Goal: Find specific page/section: Find specific page/section

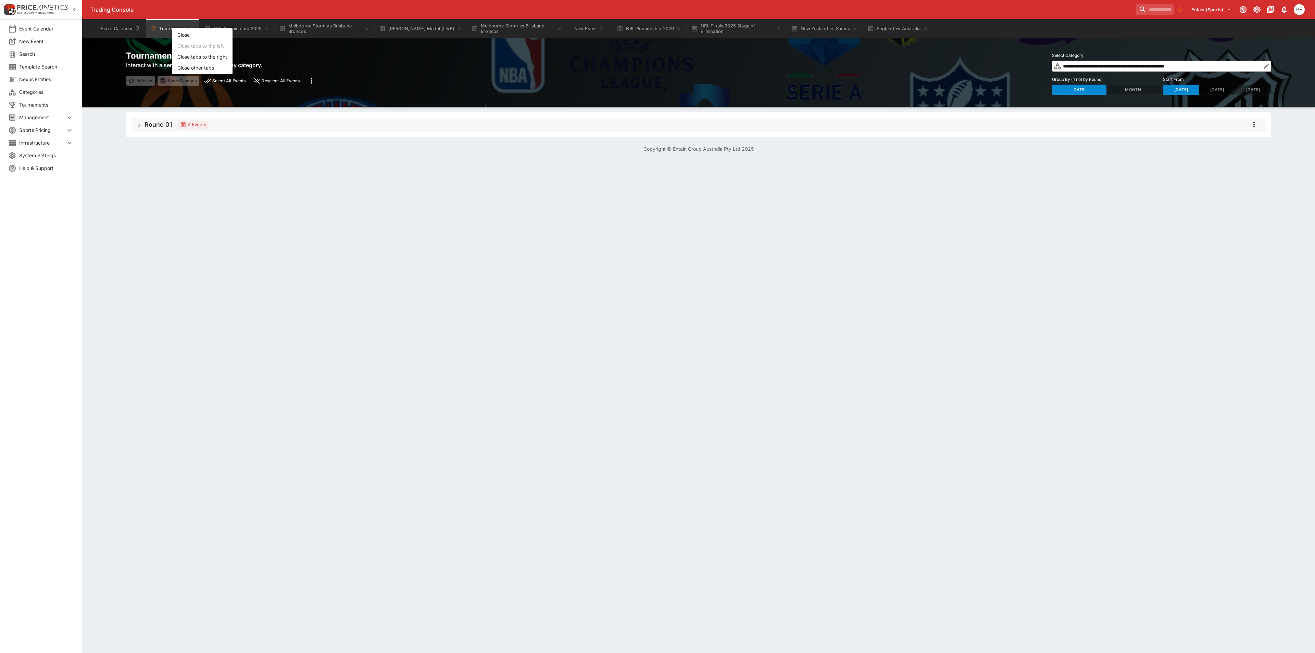
click at [806, 30] on div at bounding box center [657, 326] width 1315 height 653
click at [813, 31] on button "New Zealand vs Samoa" at bounding box center [824, 28] width 75 height 19
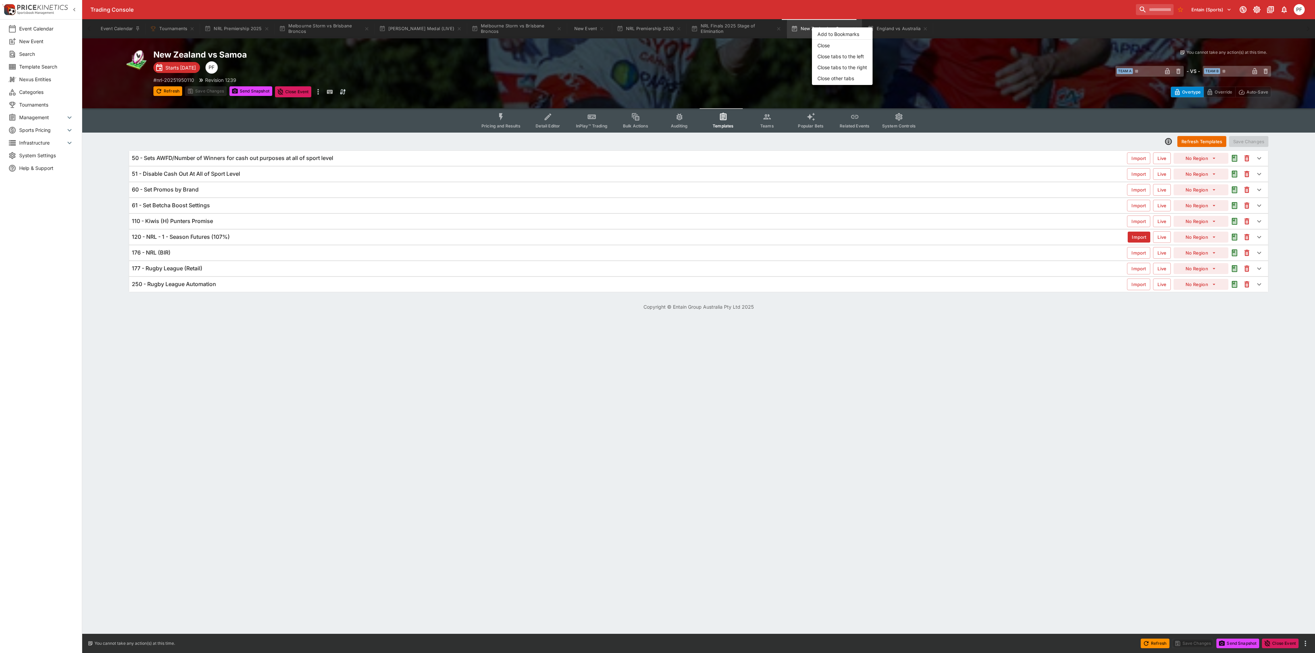
click at [837, 78] on li "Close other tabs" at bounding box center [842, 78] width 61 height 11
click at [319, 90] on icon "more" at bounding box center [318, 92] width 8 height 8
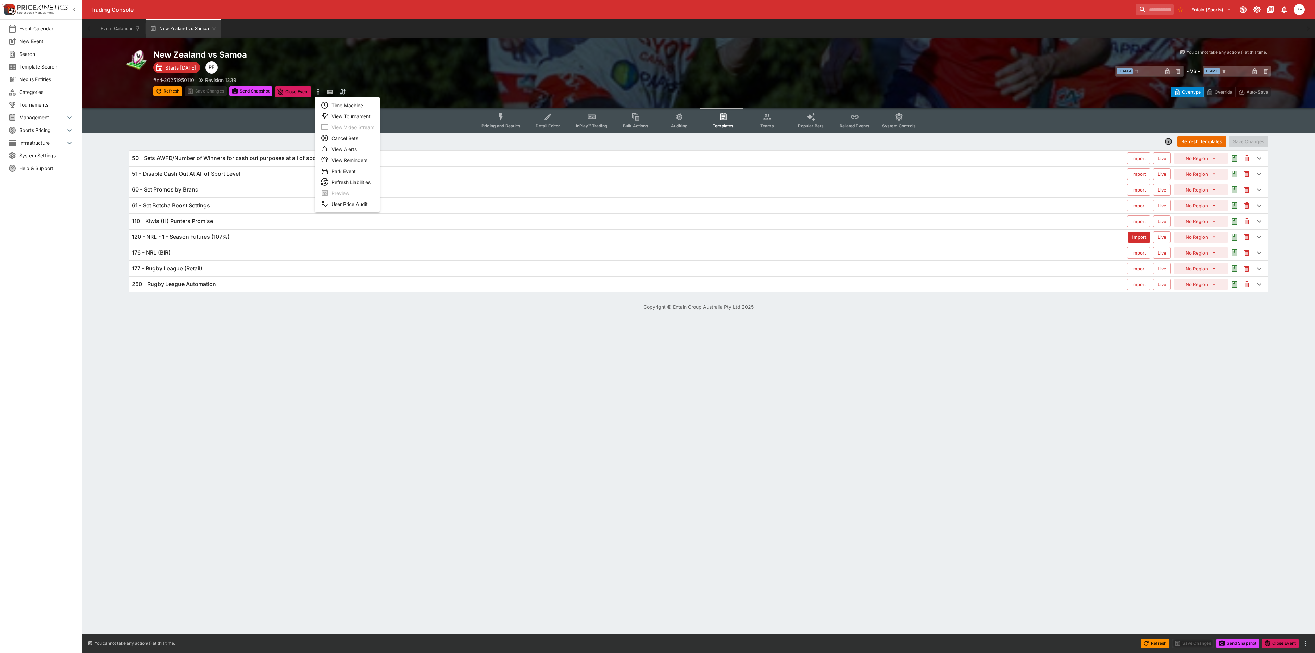
click at [354, 116] on li "View Tournament" at bounding box center [347, 116] width 65 height 11
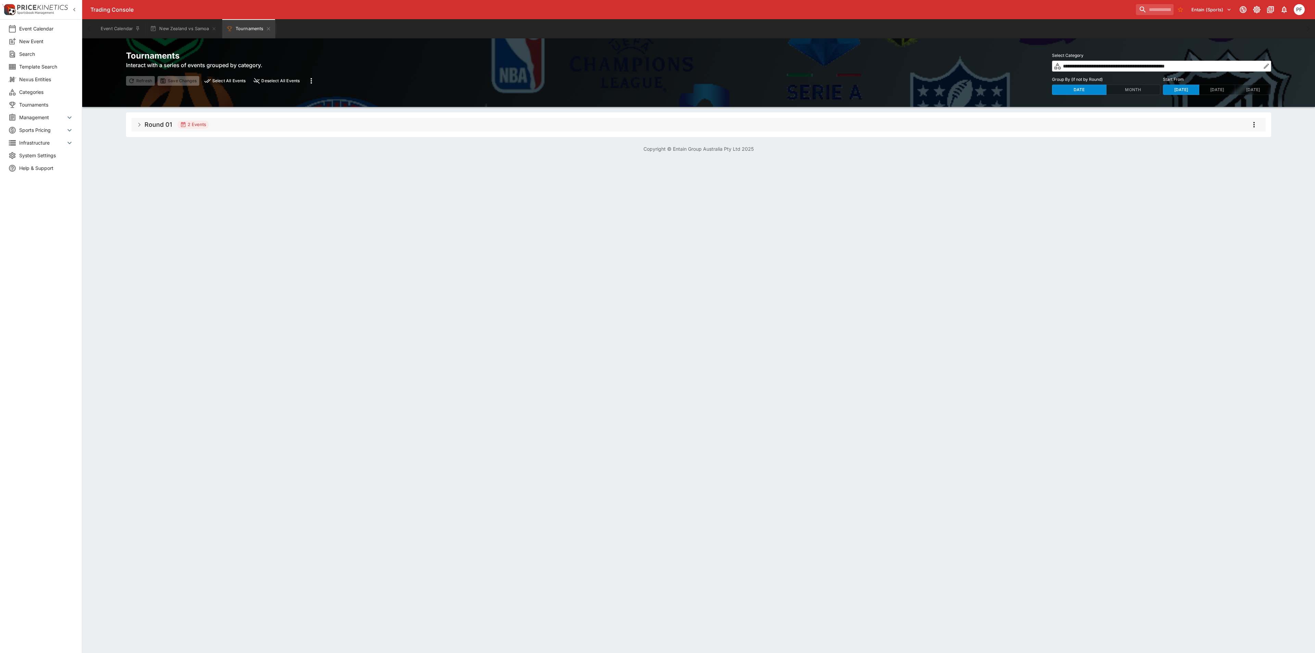
click at [1186, 66] on input "**********" at bounding box center [1162, 66] width 200 height 11
click at [1265, 65] on icon "button" at bounding box center [1266, 66] width 7 height 7
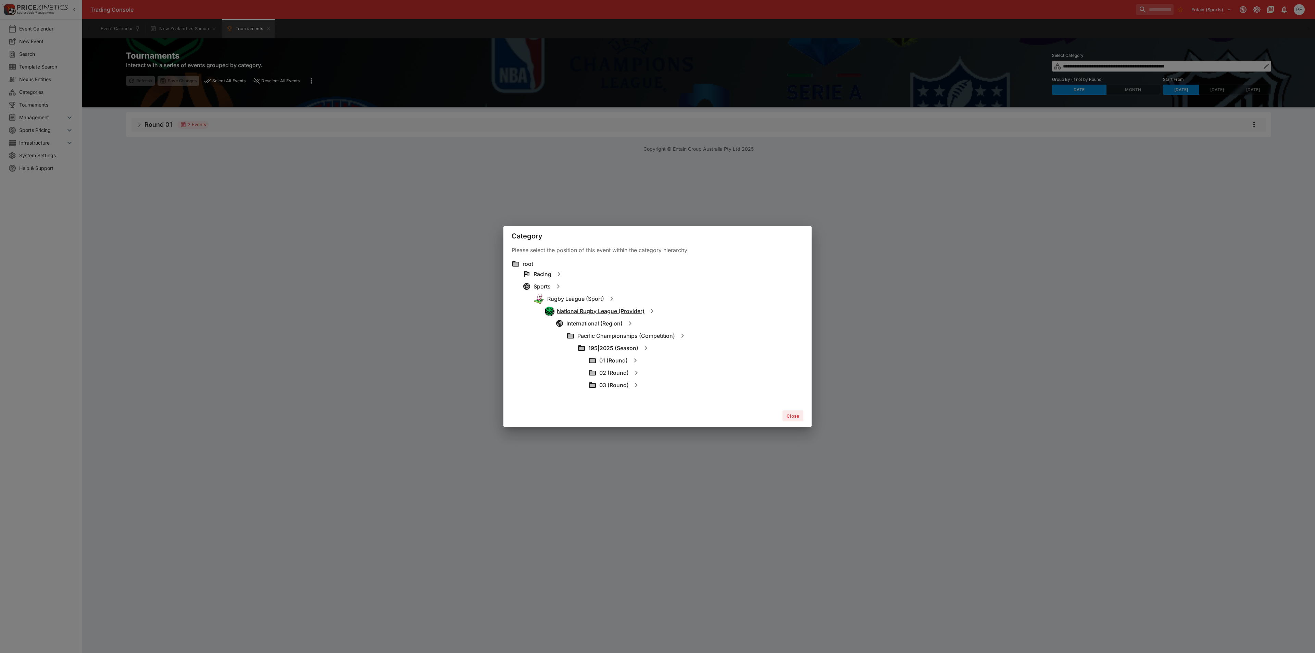
click at [595, 310] on h6 "National Rugby League (Provider)" at bounding box center [601, 311] width 88 height 7
click at [585, 316] on h6 "[GEOGRAPHIC_DATA] (Region)" at bounding box center [598, 317] width 80 height 7
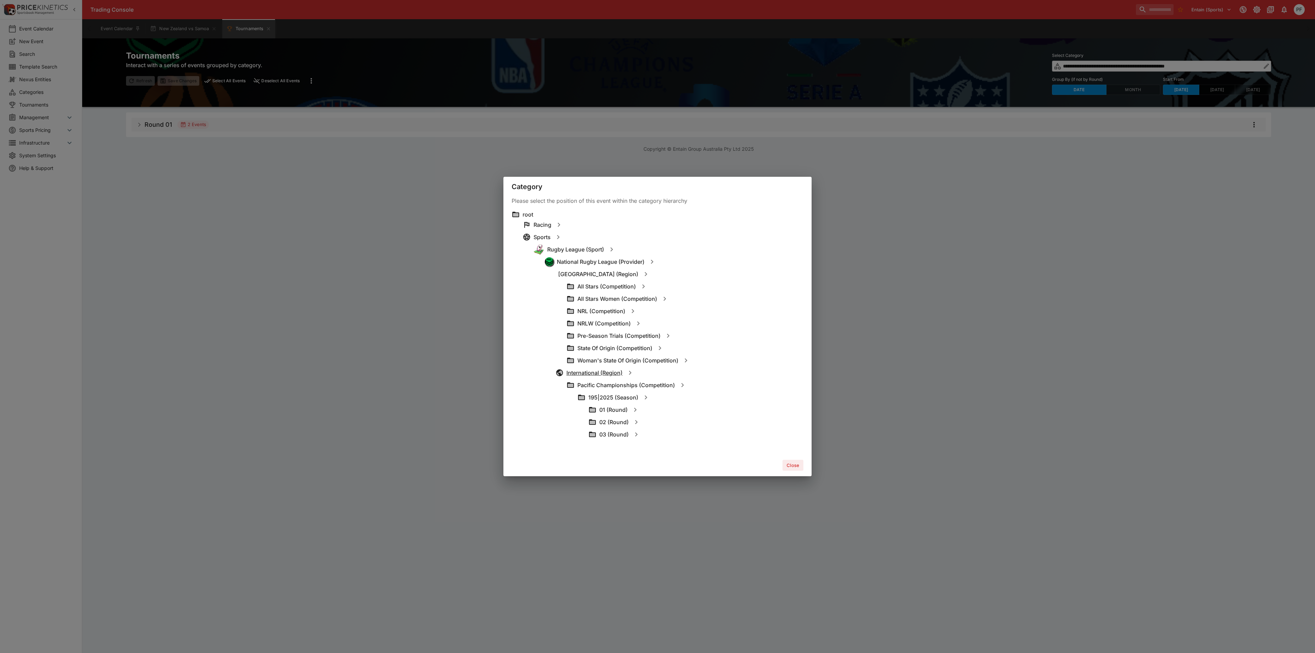
click at [587, 369] on h6 "International (Region)" at bounding box center [594, 372] width 56 height 7
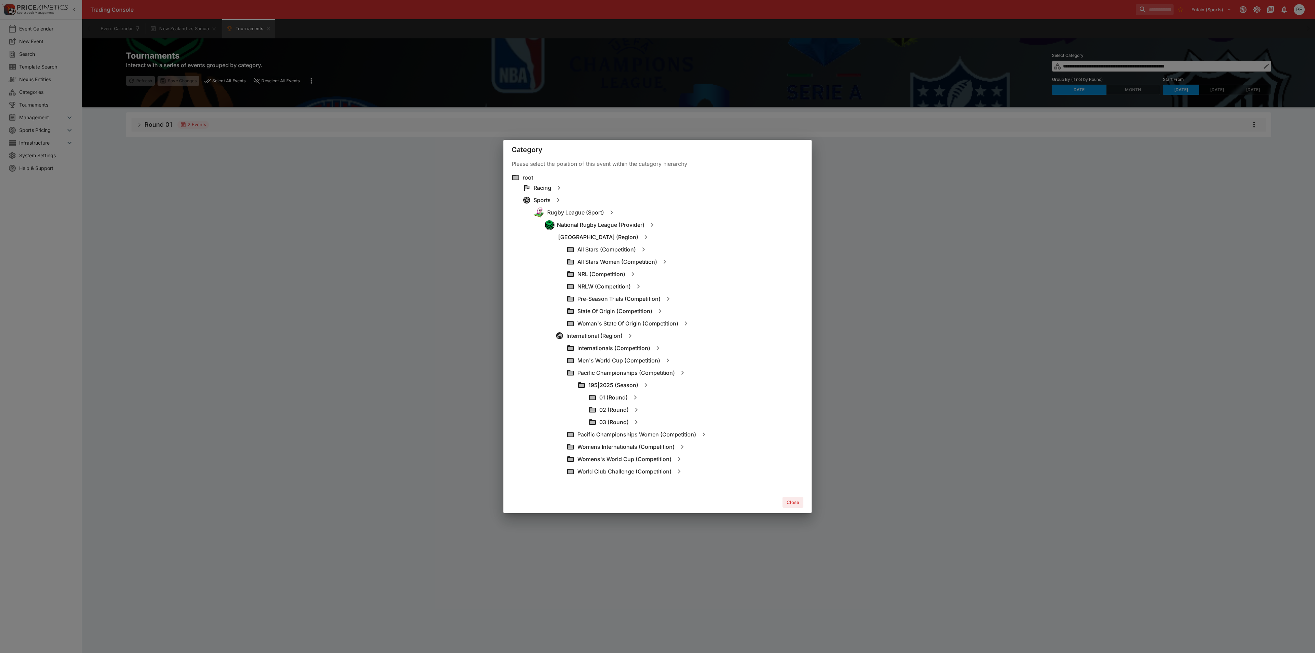
click at [662, 437] on h6 "Pacific Championships Women (Competition)" at bounding box center [636, 434] width 119 height 7
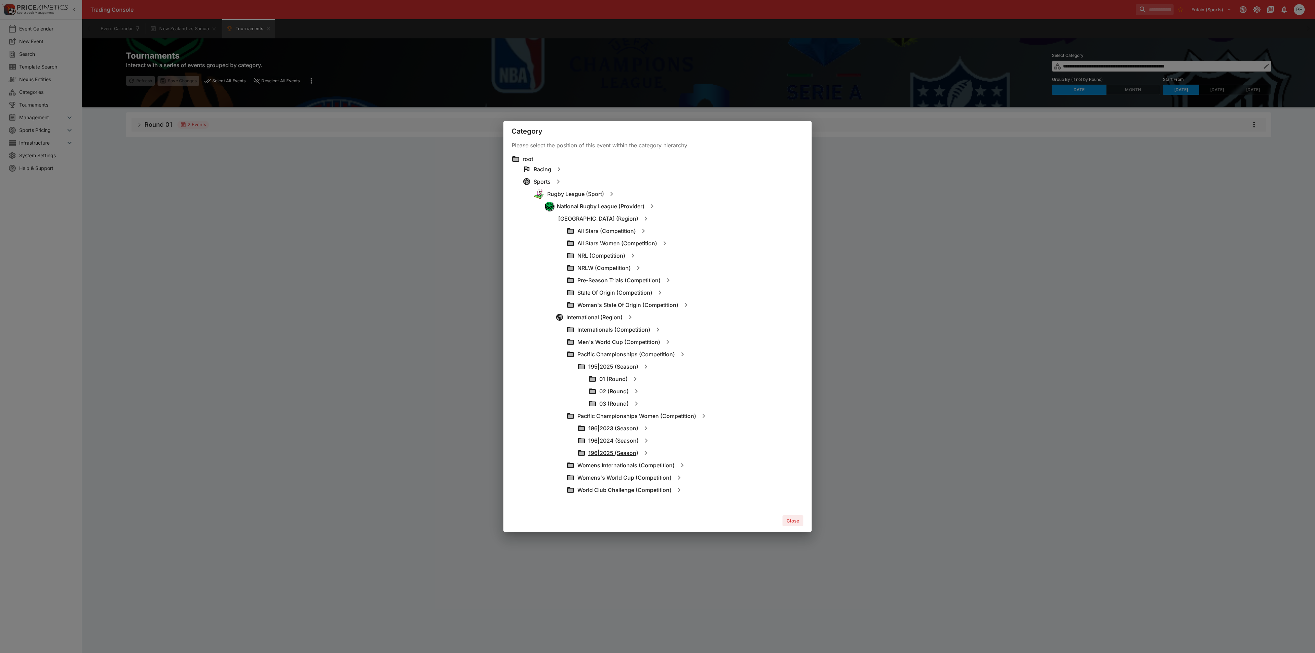
click at [614, 454] on h6 "196|2025 (Season)" at bounding box center [613, 452] width 50 height 7
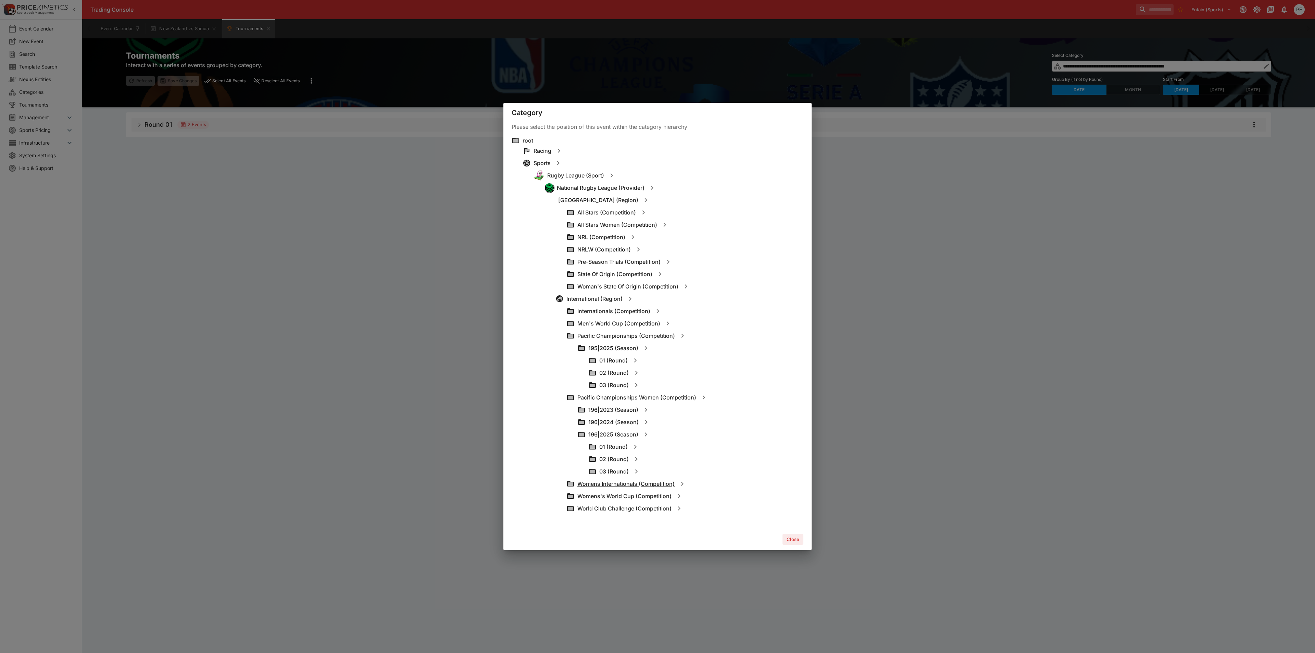
click at [630, 482] on h6 "Womens Internationals (Competition)" at bounding box center [625, 483] width 97 height 7
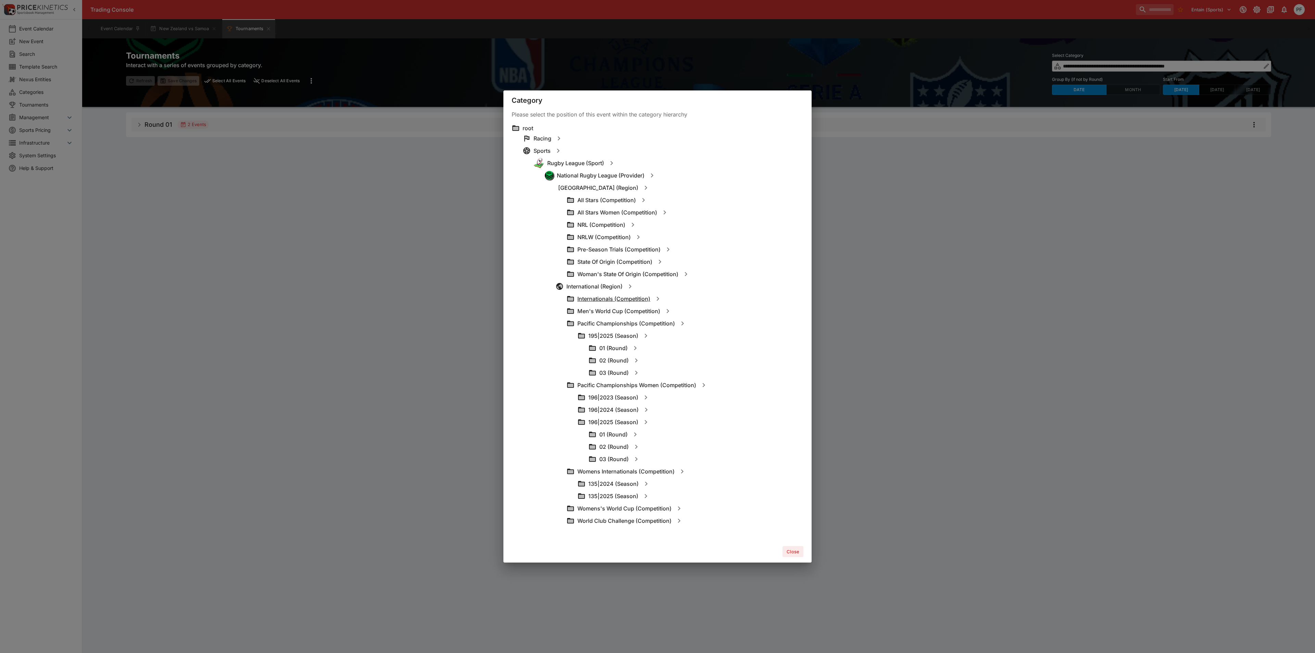
click at [621, 301] on h6 "Internationals (Competition)" at bounding box center [613, 298] width 73 height 7
